Goal: Navigation & Orientation: Find specific page/section

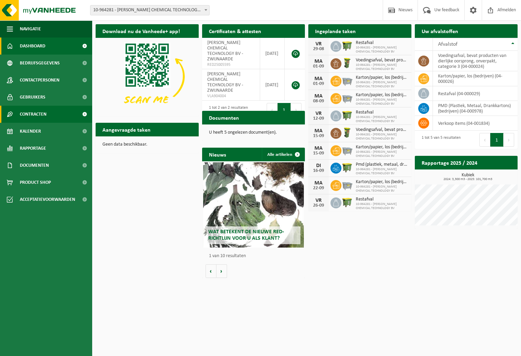
click at [34, 113] on span "Contracten" at bounding box center [33, 114] width 27 height 17
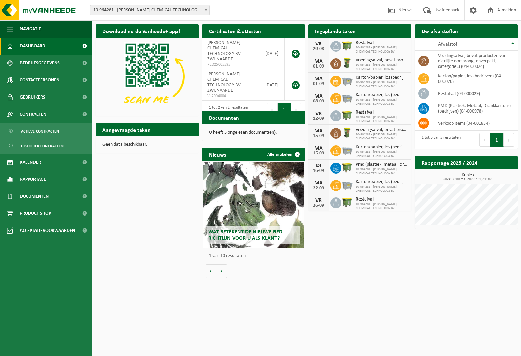
click at [367, 169] on span "10-964281 - EASTMAN CHEMICAL TECHNOLOGY BV" at bounding box center [382, 172] width 52 height 8
click at [428, 115] on td at bounding box center [424, 108] width 18 height 15
click at [424, 109] on icon at bounding box center [423, 108] width 7 height 7
drag, startPoint x: 424, startPoint y: 109, endPoint x: 468, endPoint y: 109, distance: 43.3
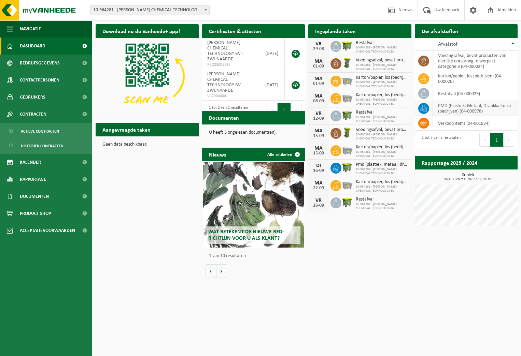
click at [468, 109] on td "PMD (Plastiek, Metaal, Drankkartons) (bedrijven) (04-000978)" at bounding box center [475, 108] width 85 height 15
drag, startPoint x: 468, startPoint y: 109, endPoint x: 422, endPoint y: 108, distance: 45.7
click at [422, 108] on icon at bounding box center [423, 108] width 7 height 7
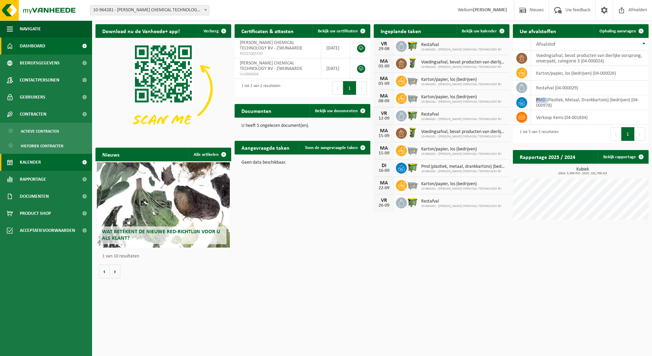
click at [38, 161] on span "Kalender" at bounding box center [30, 162] width 21 height 17
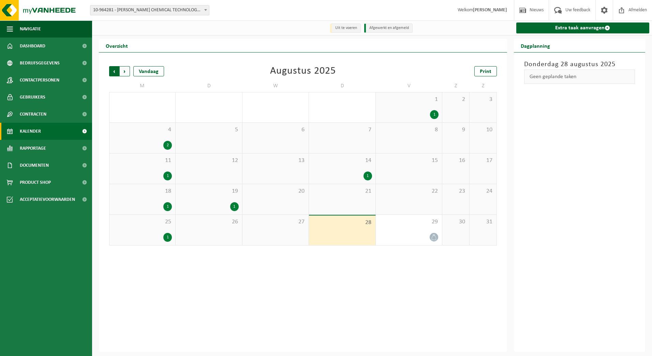
click at [127, 73] on span "Volgende" at bounding box center [125, 71] width 10 height 10
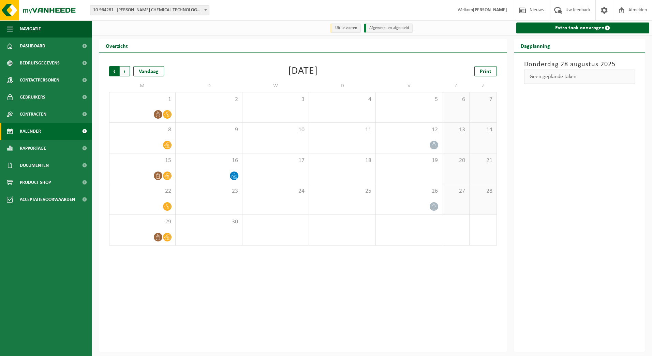
click at [125, 72] on span "Volgende" at bounding box center [125, 71] width 10 height 10
click at [113, 72] on span "Vorige" at bounding box center [114, 71] width 10 height 10
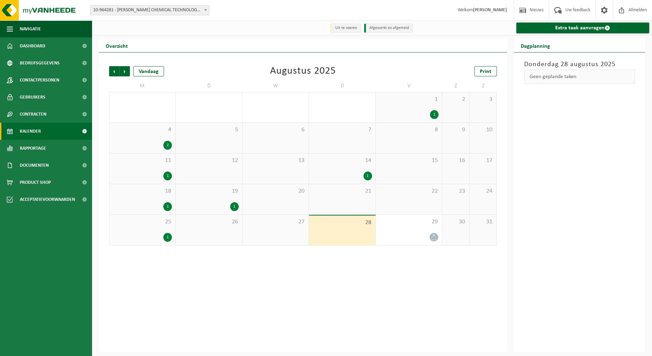
click at [113, 72] on span "Vorige" at bounding box center [114, 71] width 10 height 10
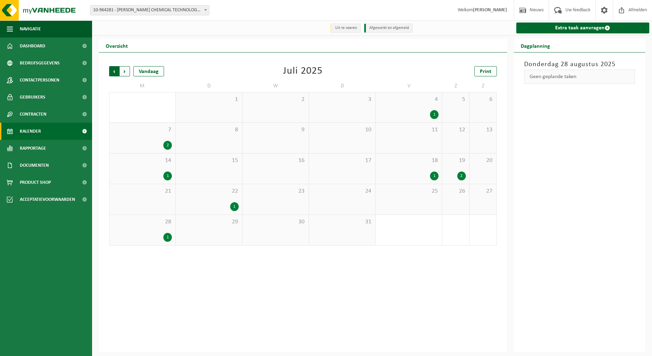
click at [128, 72] on span "Volgende" at bounding box center [125, 71] width 10 height 10
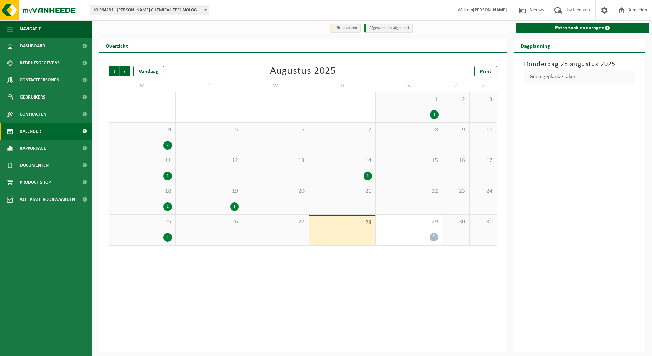
click at [234, 206] on div "1" at bounding box center [234, 206] width 9 height 9
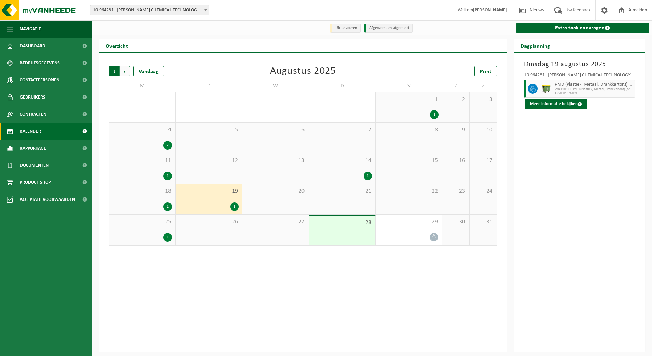
click at [125, 74] on span "Volgende" at bounding box center [125, 71] width 10 height 10
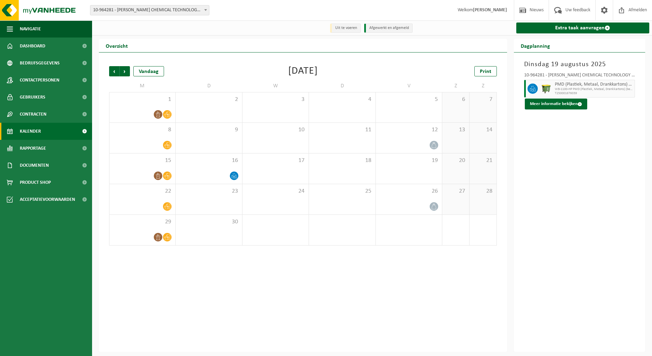
click at [44, 222] on ul "Navigatie Nieuws Uw feedback Afmelden Dashboard Bedrijfsgegevens Contactpersone…" at bounding box center [46, 188] width 92 height 336
